Goal: Information Seeking & Learning: Find contact information

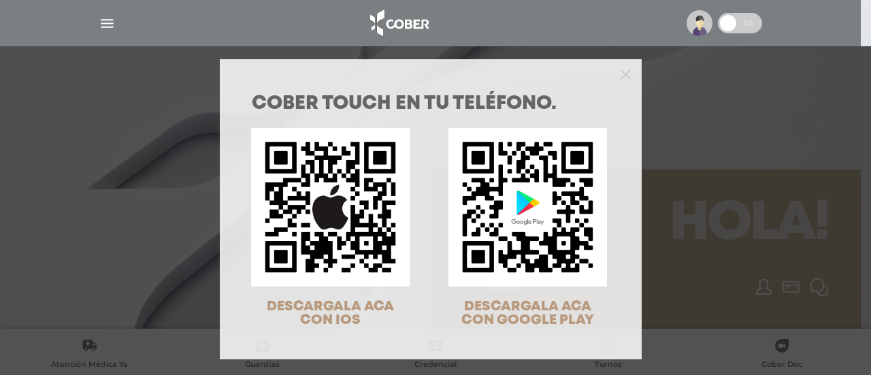
click at [753, 210] on div "COBER TOUCH en tu teléfono. DESCARGALA ACA CON IOS DESCARGALA ACA CON GOOGLE PL…" at bounding box center [435, 187] width 871 height 375
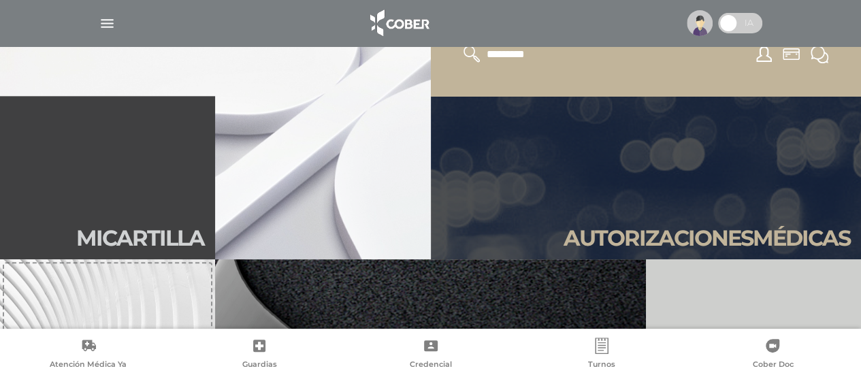
scroll to position [363, 0]
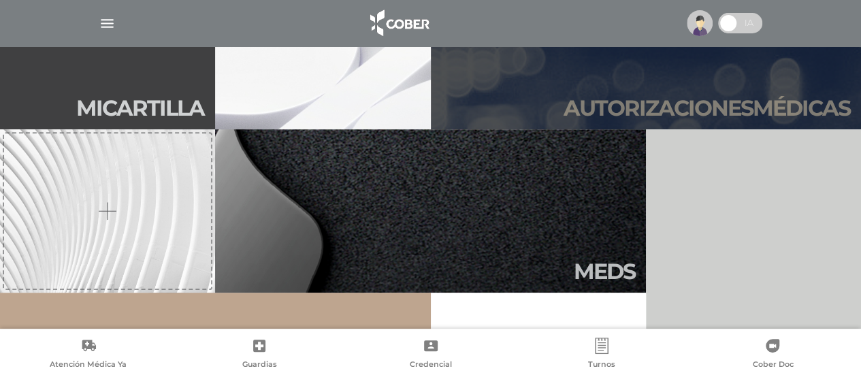
click at [764, 84] on link "Autori zaciones médicas" at bounding box center [646, 47] width 431 height 163
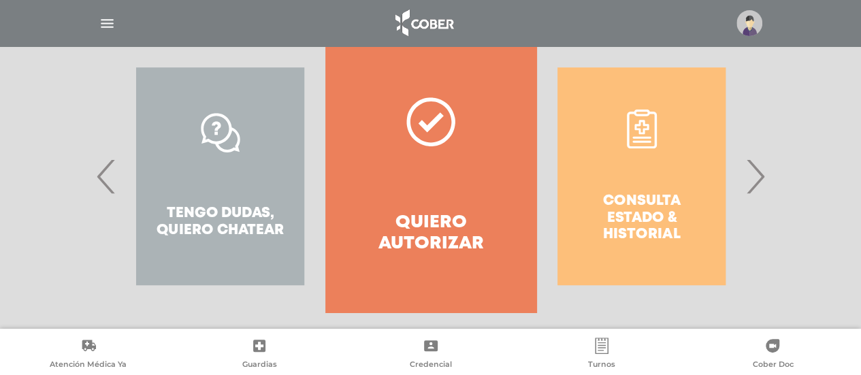
scroll to position [308, 0]
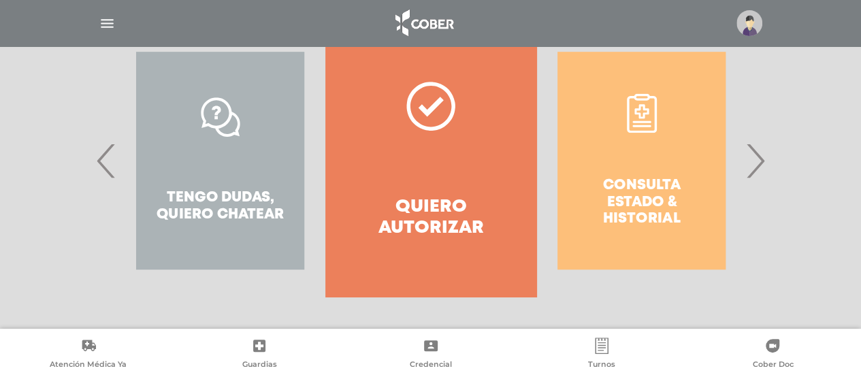
click at [219, 144] on div "Tengo dudas, quiero chatear" at bounding box center [220, 161] width 210 height 272
click at [211, 173] on div "Tengo dudas, quiero chatear" at bounding box center [220, 161] width 210 height 272
click at [112, 153] on span "‹" at bounding box center [106, 161] width 27 height 74
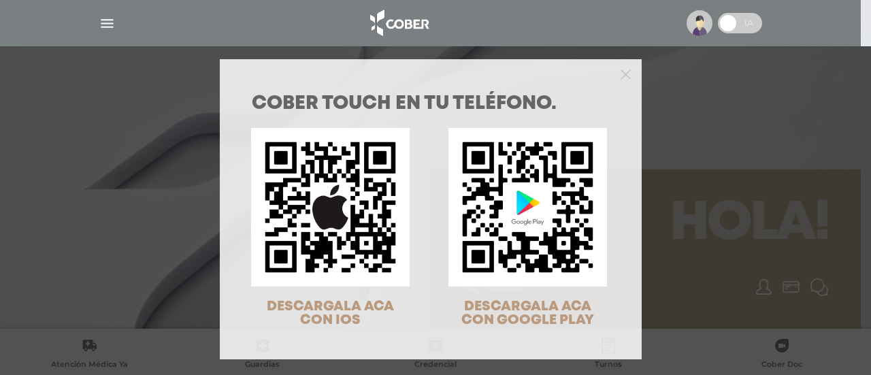
click at [741, 25] on div "COBER TOUCH en tu teléfono. DESCARGALA ACA CON IOS DESCARGALA ACA CON GOOGLE PL…" at bounding box center [435, 187] width 871 height 375
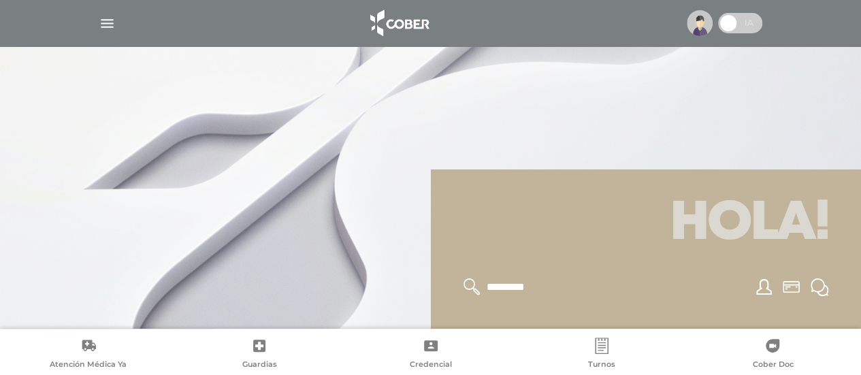
click at [742, 25] on span at bounding box center [740, 23] width 44 height 20
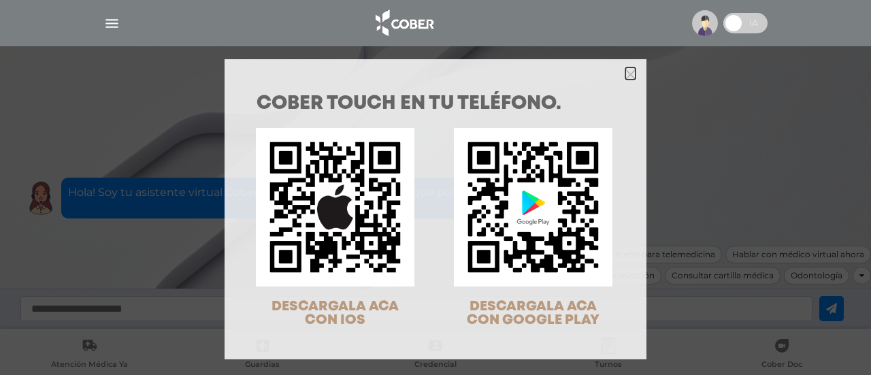
click at [626, 73] on icon "Close" at bounding box center [631, 74] width 10 height 10
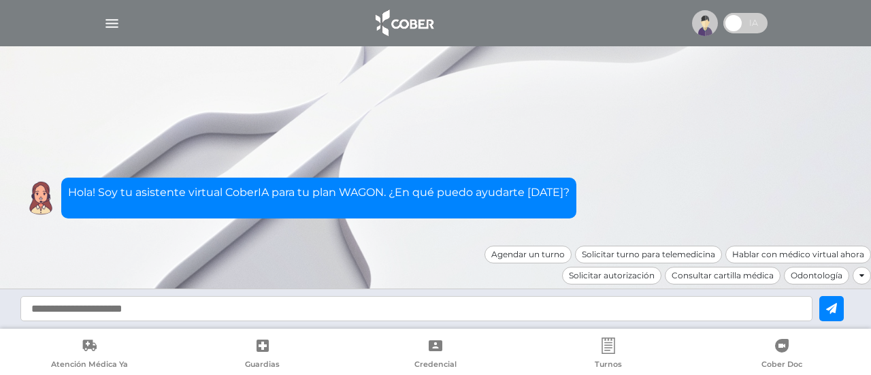
click at [495, 306] on input "text" at bounding box center [416, 308] width 792 height 25
type input "**********"
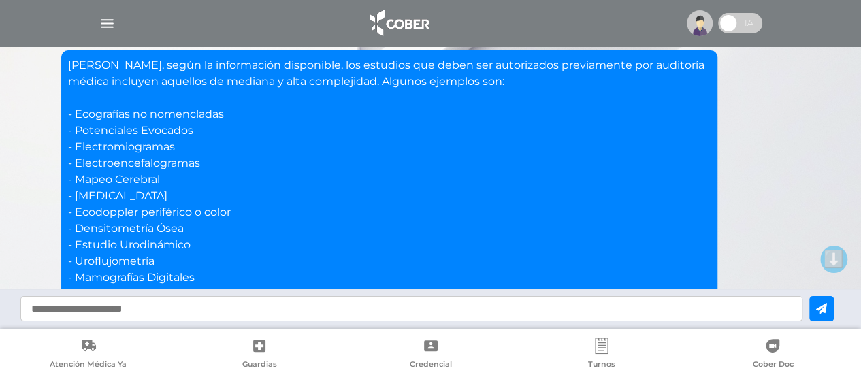
scroll to position [120, 0]
drag, startPoint x: 159, startPoint y: 231, endPoint x: 159, endPoint y: 214, distance: 17.7
click at [159, 214] on p "Hola Leandro, según la información disponible, los estudios que deben ser autor…" at bounding box center [389, 220] width 643 height 327
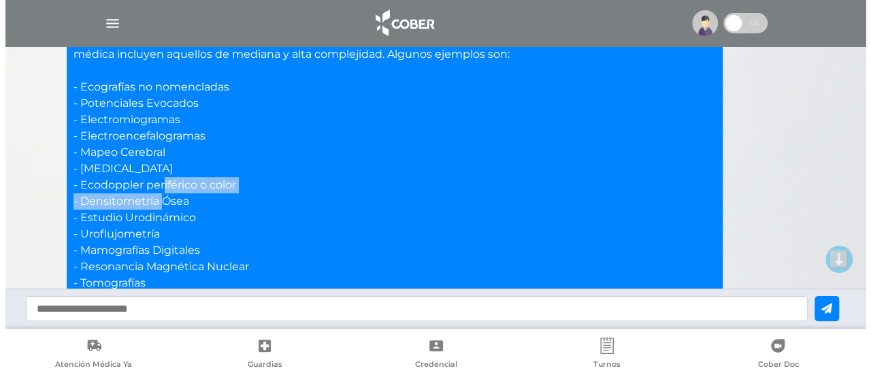
scroll to position [301, 0]
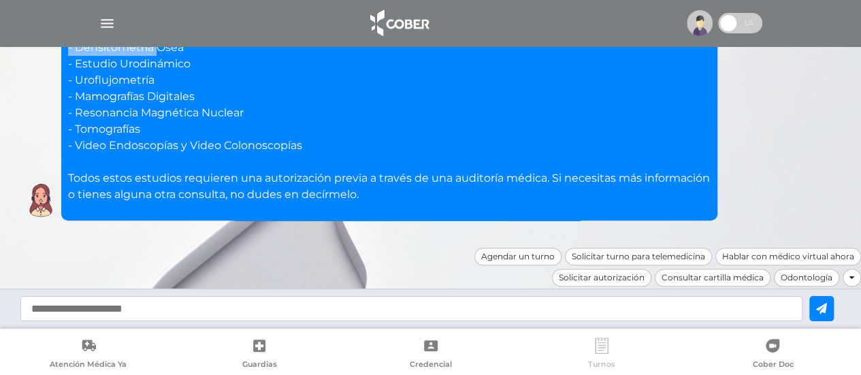
click at [591, 338] on link "Turnos" at bounding box center [601, 355] width 171 height 35
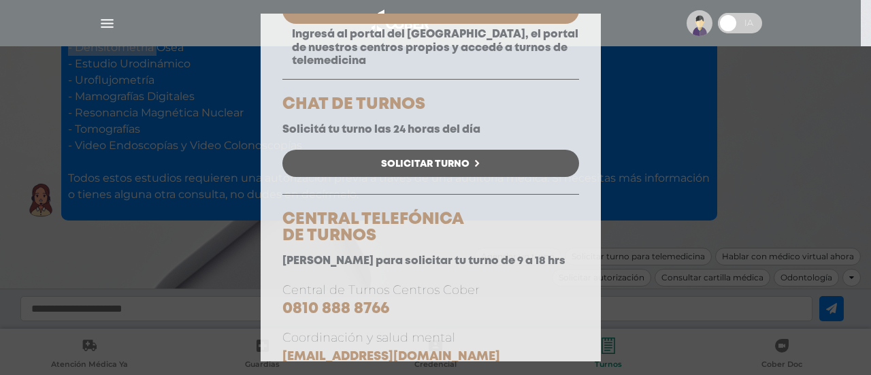
scroll to position [181, 0]
click at [423, 169] on span "Solicitar Turno" at bounding box center [425, 164] width 88 height 10
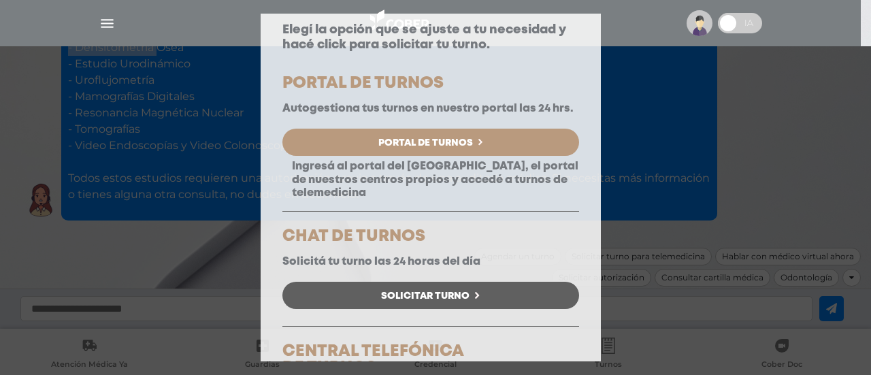
scroll to position [0, 0]
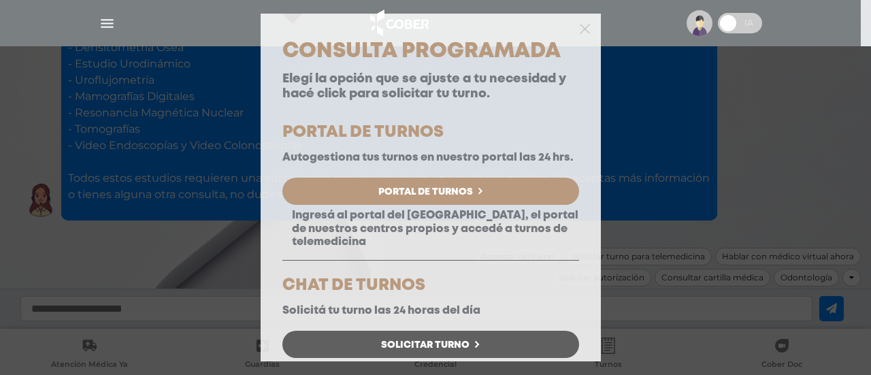
click at [746, 187] on div "Consulta Programada Elegí la opción que se ajuste a tu necesidad y hacé click p…" at bounding box center [435, 187] width 871 height 375
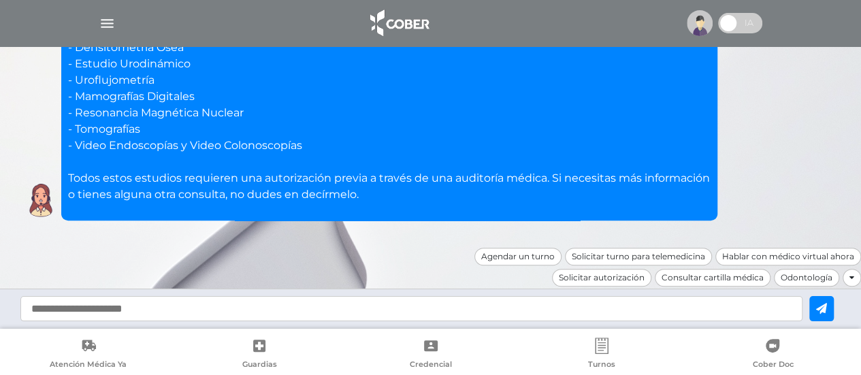
click at [112, 18] on img "button" at bounding box center [107, 23] width 17 height 17
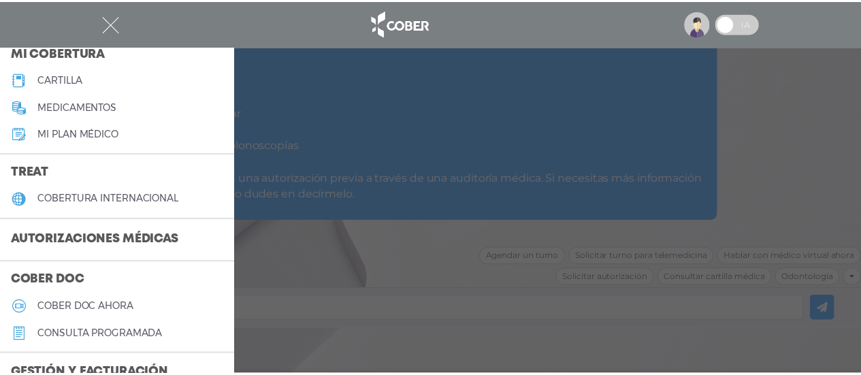
scroll to position [181, 0]
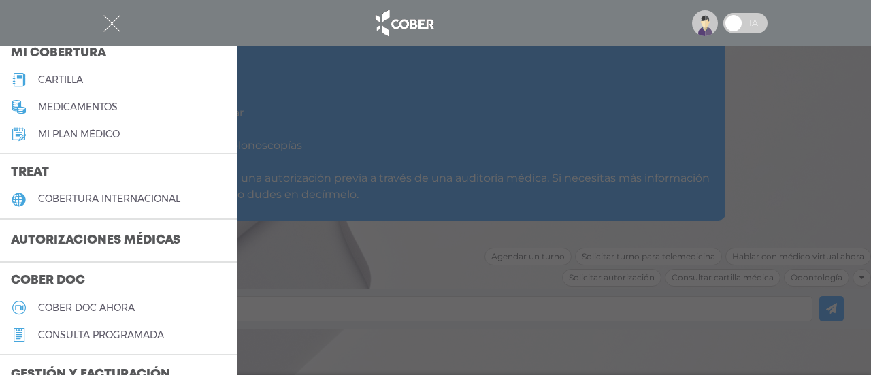
click at [64, 78] on h5 "cartilla" at bounding box center [60, 80] width 45 height 12
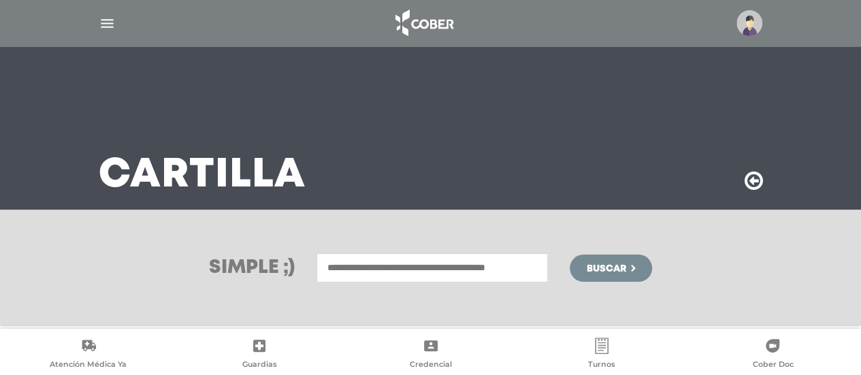
click at [434, 259] on input "text" at bounding box center [432, 267] width 231 height 29
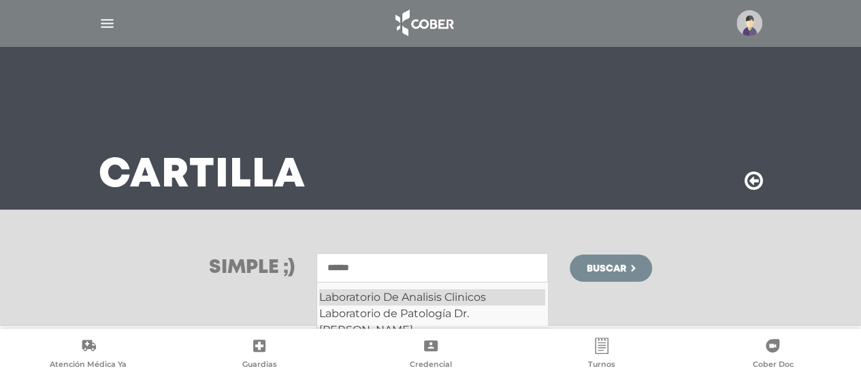
click at [444, 293] on div "Laboratorio De Analisis Clinicos" at bounding box center [432, 297] width 226 height 16
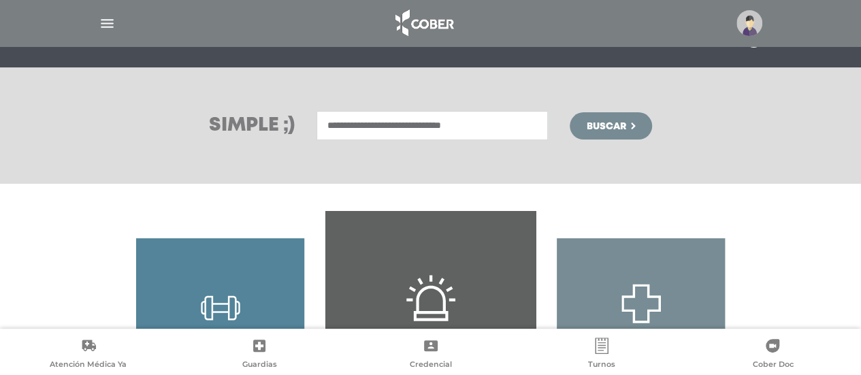
scroll to position [142, 0]
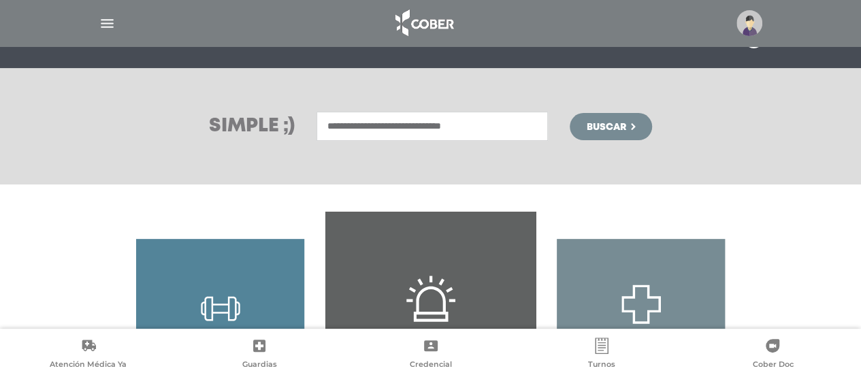
type input "**********"
click at [608, 125] on span "Buscar" at bounding box center [605, 128] width 39 height 10
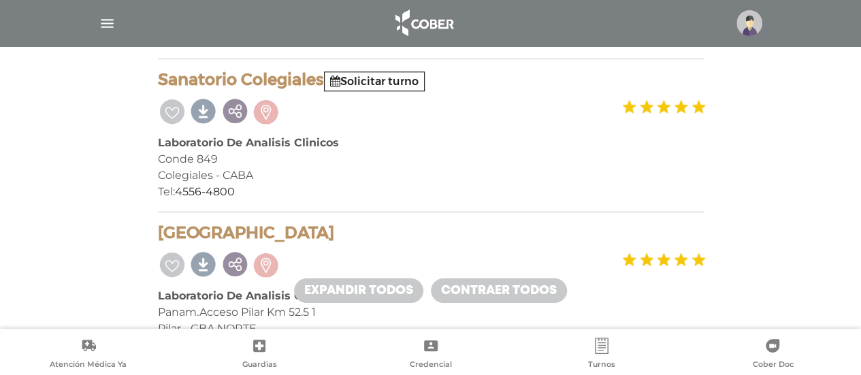
scroll to position [907, 0]
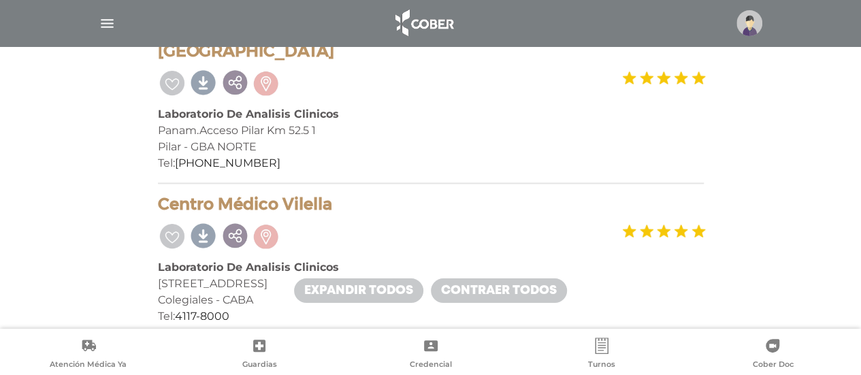
drag, startPoint x: 159, startPoint y: 64, endPoint x: 398, endPoint y: 60, distance: 238.9
click at [398, 60] on div "[GEOGRAPHIC_DATA] Laboratorio De Analisis Clinicos Panam.Acceso Pilar Km 52.5 1…" at bounding box center [431, 113] width 546 height 142
click at [312, 50] on h4 "[GEOGRAPHIC_DATA]" at bounding box center [431, 52] width 546 height 20
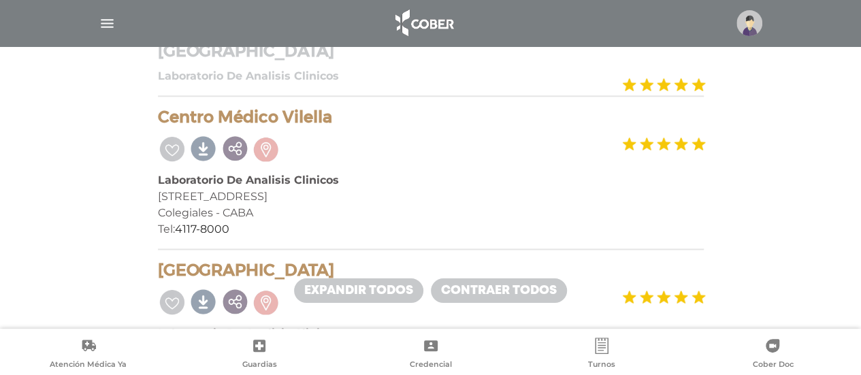
scroll to position [1089, 0]
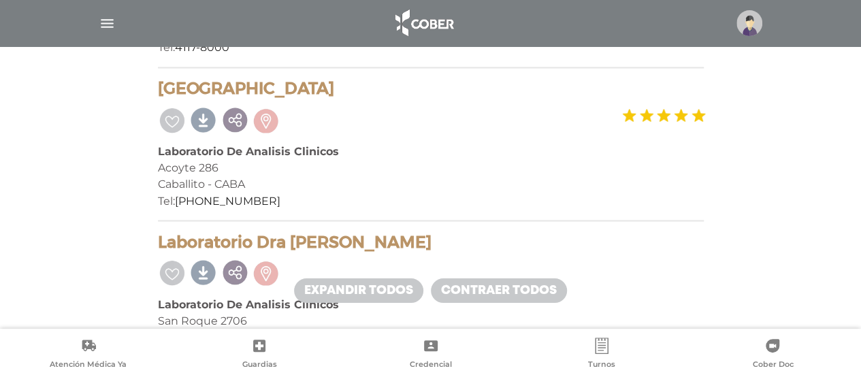
drag, startPoint x: 158, startPoint y: 82, endPoint x: 379, endPoint y: 91, distance: 221.4
click at [379, 91] on h4 "[GEOGRAPHIC_DATA]" at bounding box center [431, 89] width 546 height 20
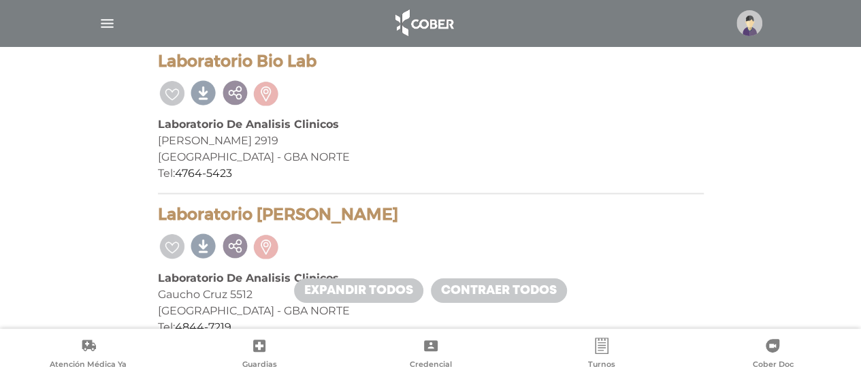
scroll to position [3812, 0]
